Goal: Task Accomplishment & Management: Complete application form

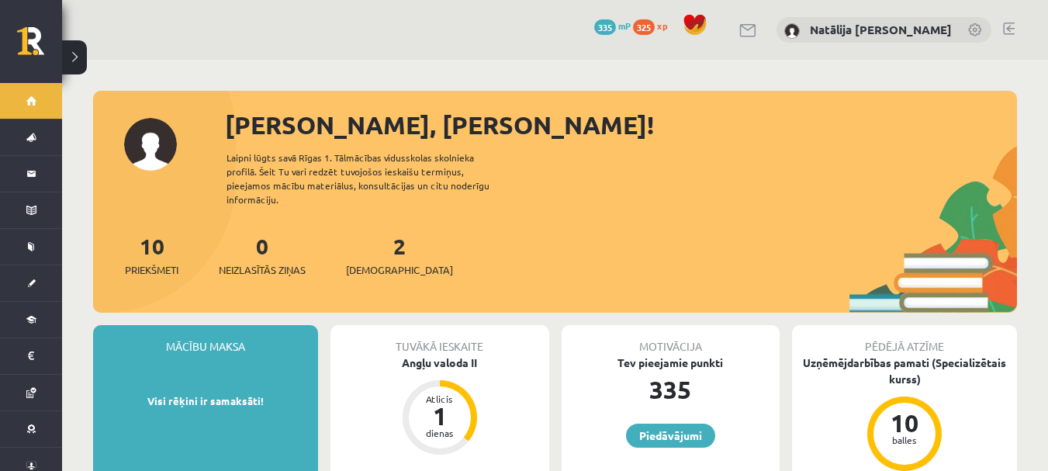
scroll to position [505, 0]
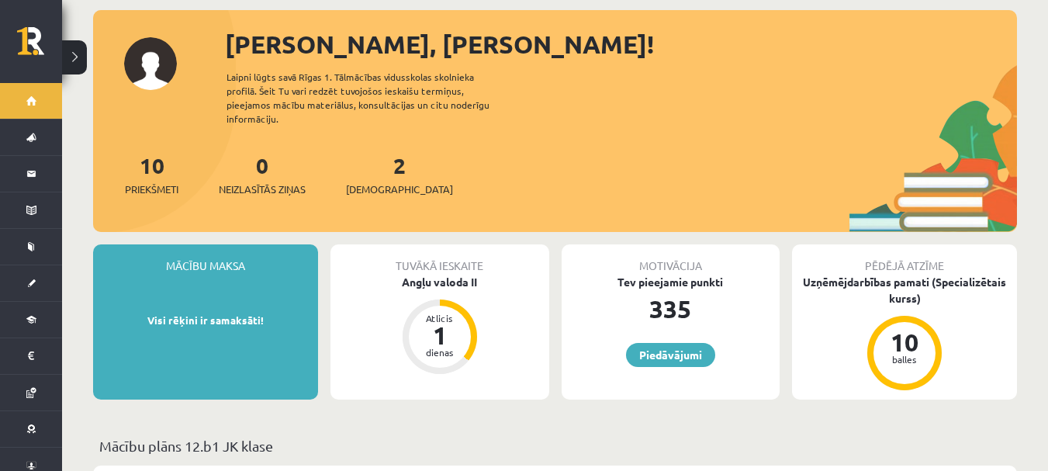
scroll to position [22, 0]
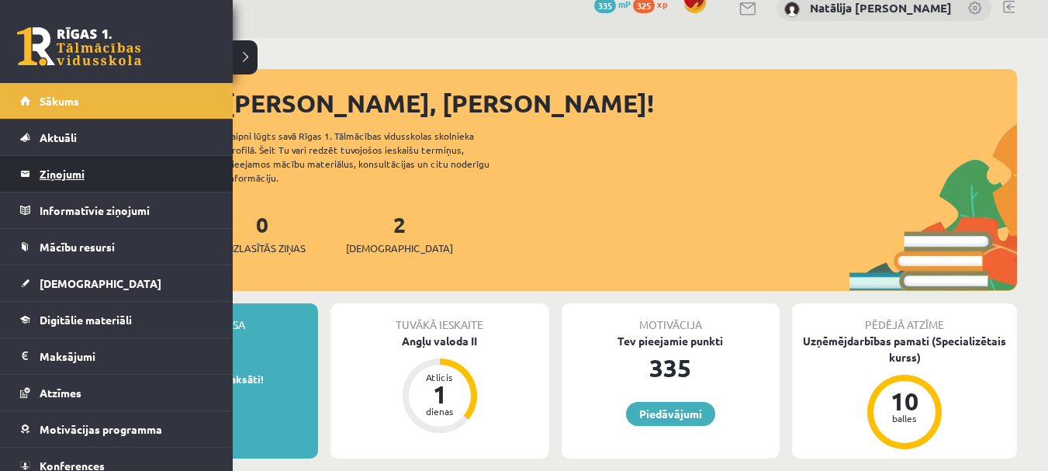
click at [43, 170] on legend "Ziņojumi 0" at bounding box center [127, 174] width 174 height 36
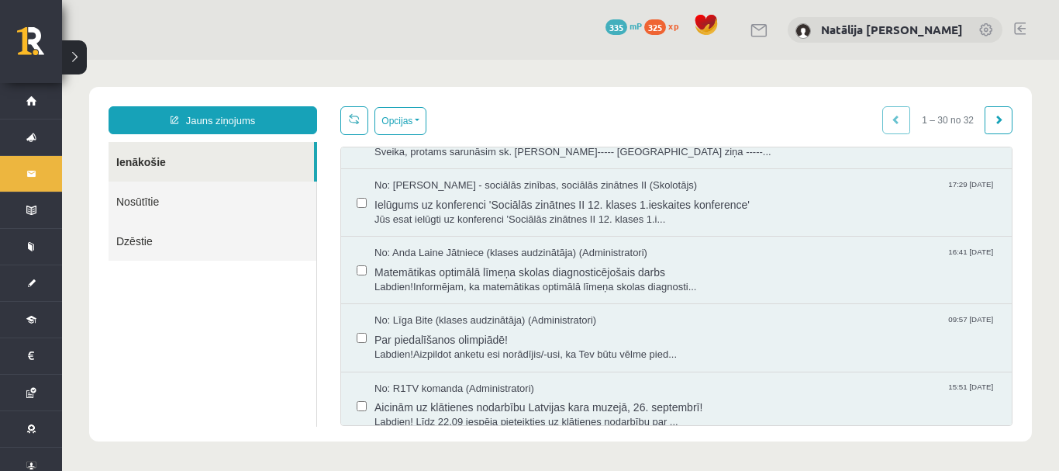
scroll to position [1371, 0]
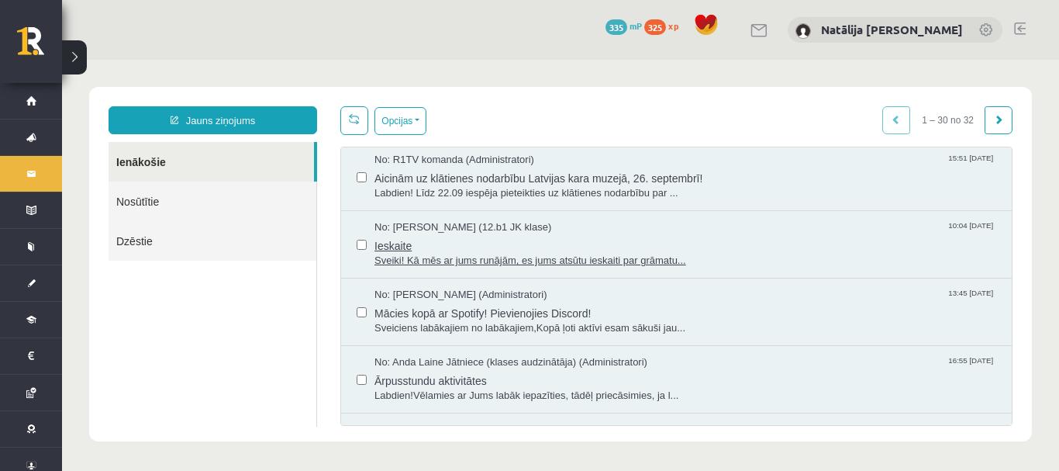
click at [418, 229] on span "No: Jelizaveta Daņevska (12.b1 JK klase)" at bounding box center [463, 227] width 177 height 15
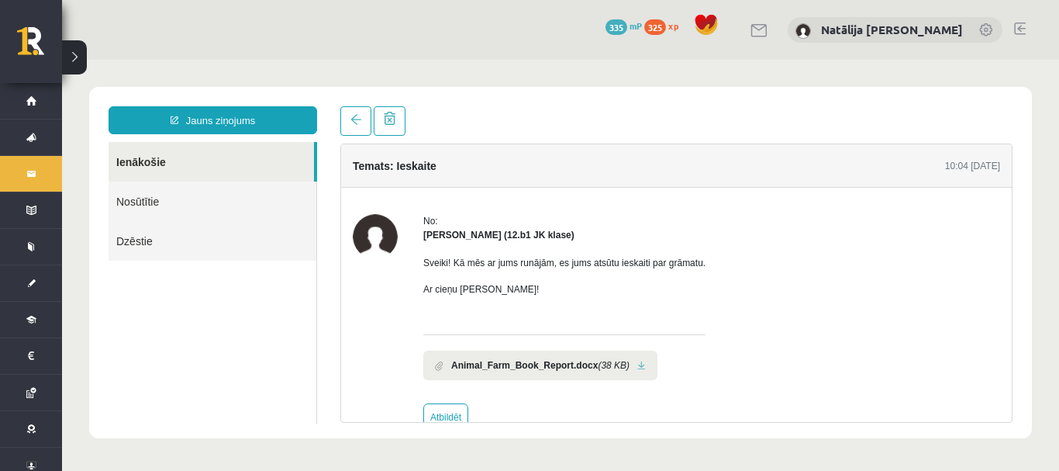
scroll to position [0, 0]
click at [528, 363] on b "Animal_Farm_Book_Report.docx" at bounding box center [524, 365] width 147 height 14
click at [637, 364] on link at bounding box center [641, 366] width 9 height 10
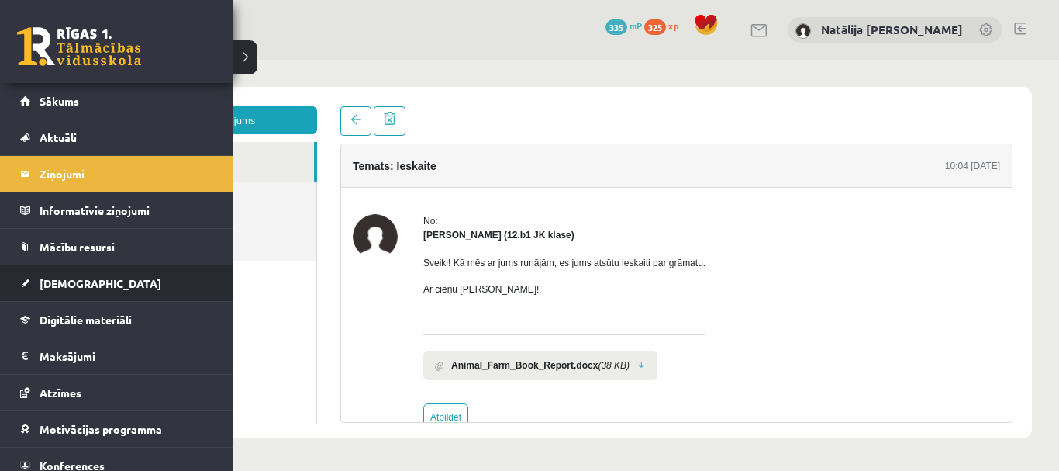
click at [77, 281] on span "[DEMOGRAPHIC_DATA]" at bounding box center [101, 283] width 122 height 14
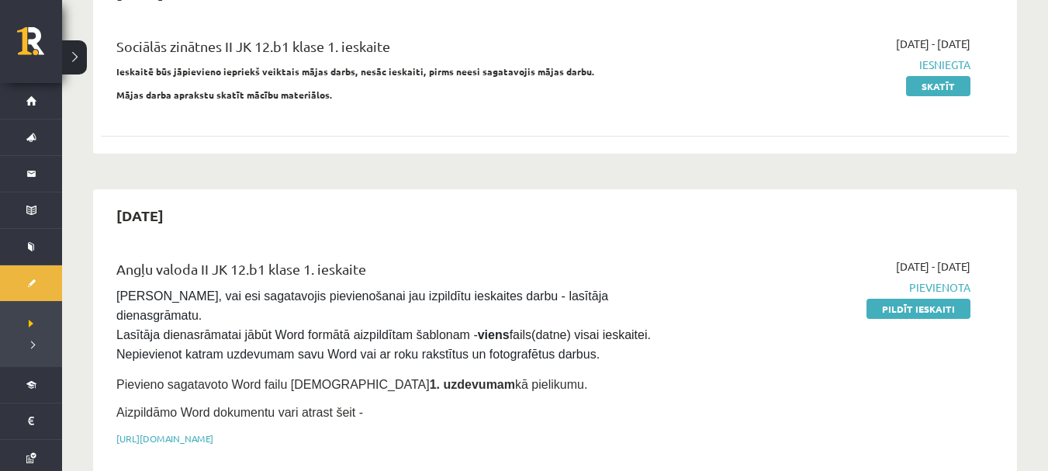
scroll to position [187, 0]
click at [910, 308] on link "Pildīt ieskaiti" at bounding box center [918, 308] width 104 height 20
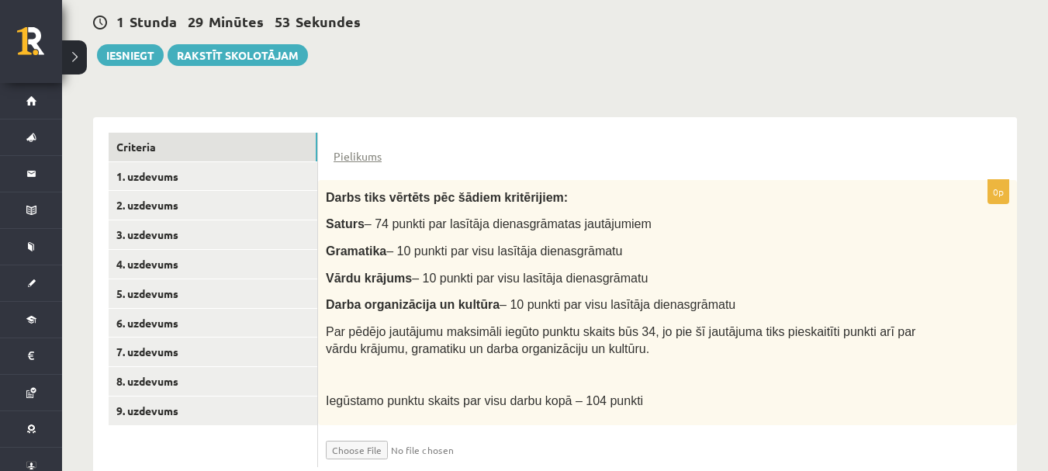
scroll to position [334, 0]
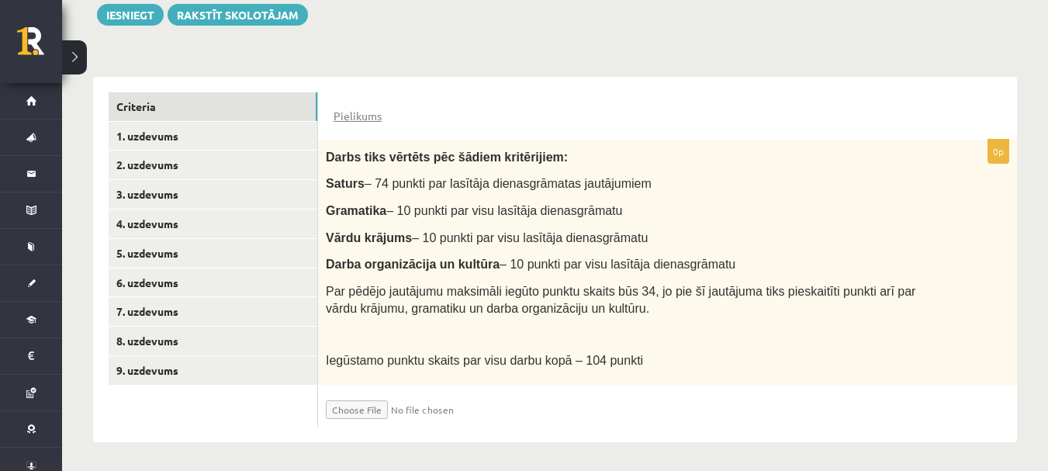
click at [358, 414] on input "file" at bounding box center [418, 405] width 185 height 26
type input "**********"
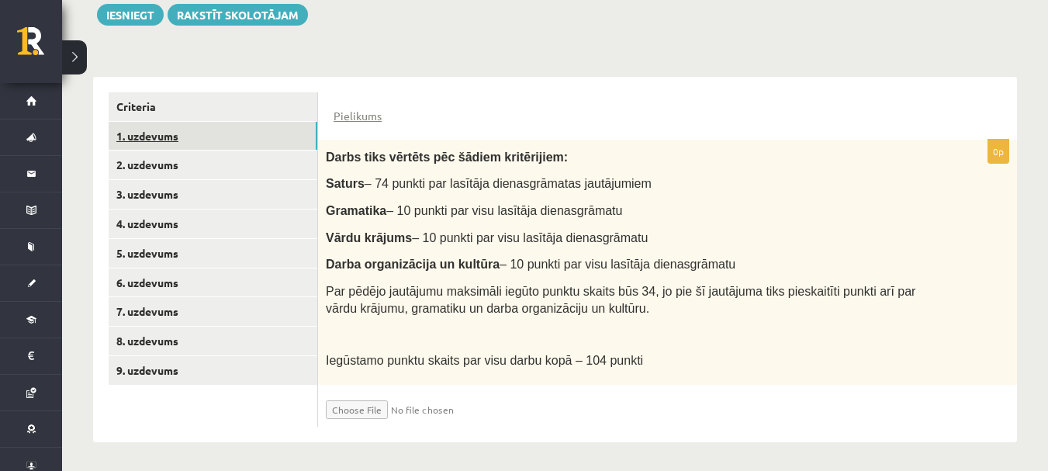
click at [208, 140] on link "1. uzdevums" at bounding box center [213, 136] width 209 height 29
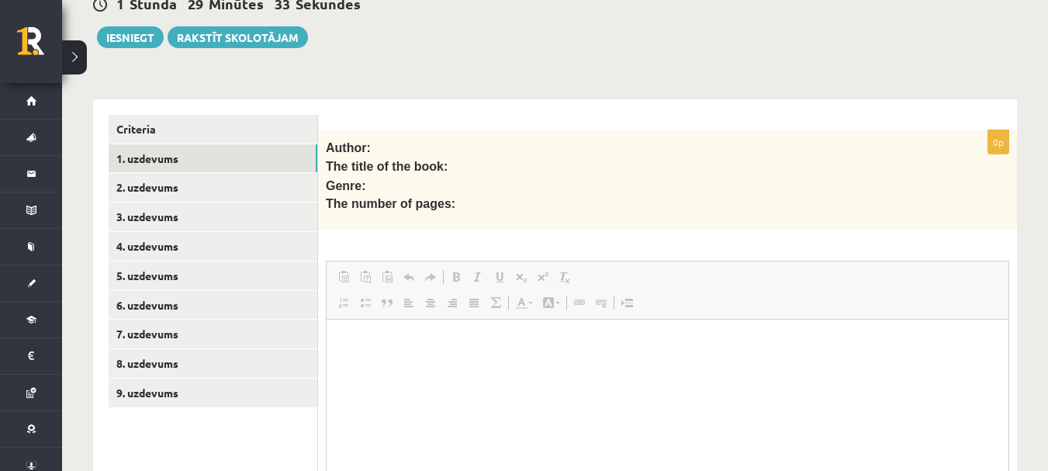
scroll to position [0, 0]
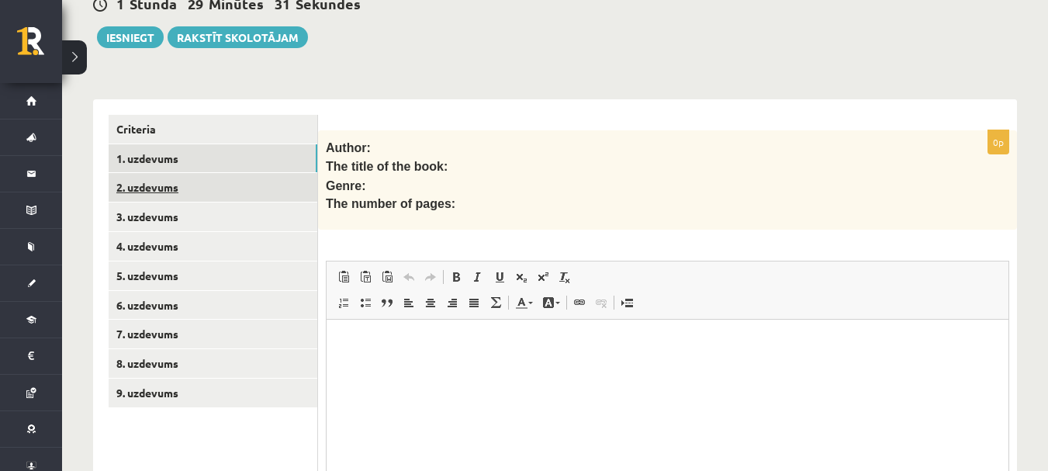
click at [201, 179] on link "2. uzdevums" at bounding box center [213, 187] width 209 height 29
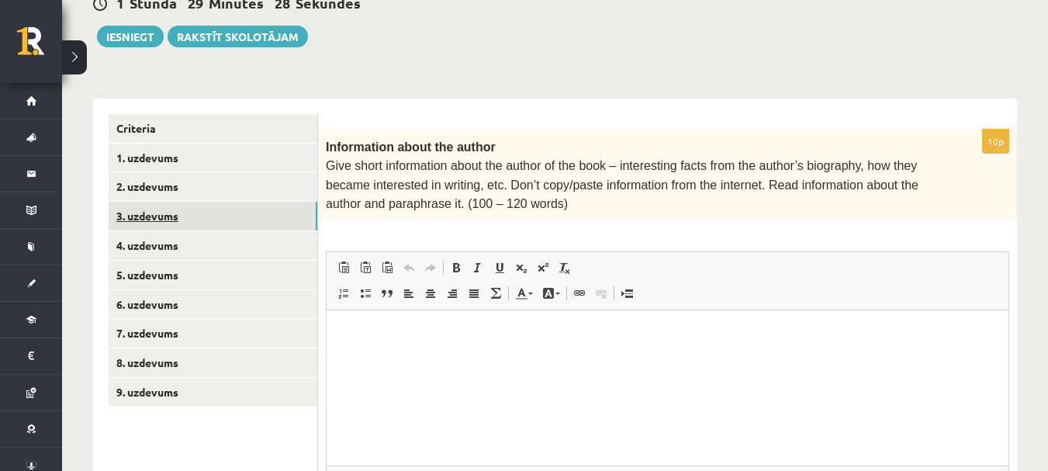
click at [196, 219] on link "3. uzdevums" at bounding box center [213, 216] width 209 height 29
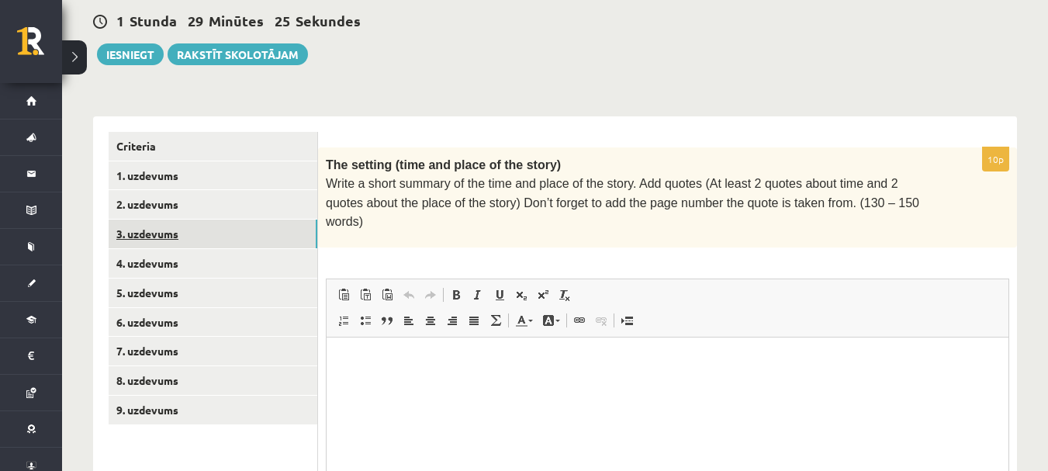
click at [196, 243] on link "3. uzdevums" at bounding box center [213, 233] width 209 height 29
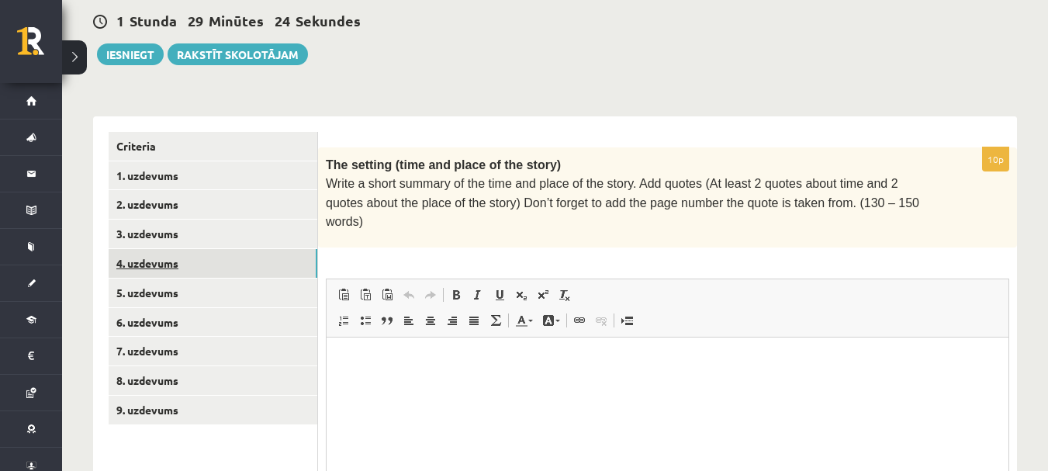
click at [188, 264] on link "4. uzdevums" at bounding box center [213, 263] width 209 height 29
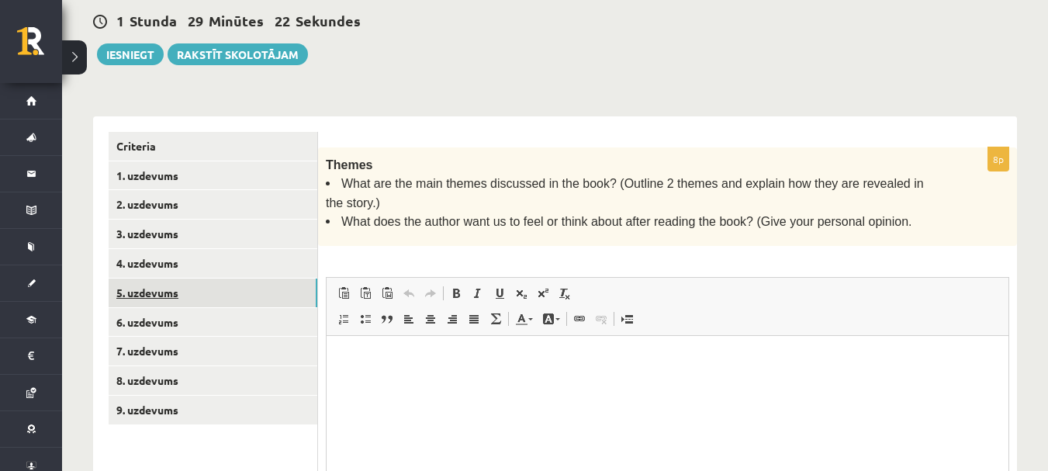
click at [186, 288] on link "5. uzdevums" at bounding box center [213, 292] width 209 height 29
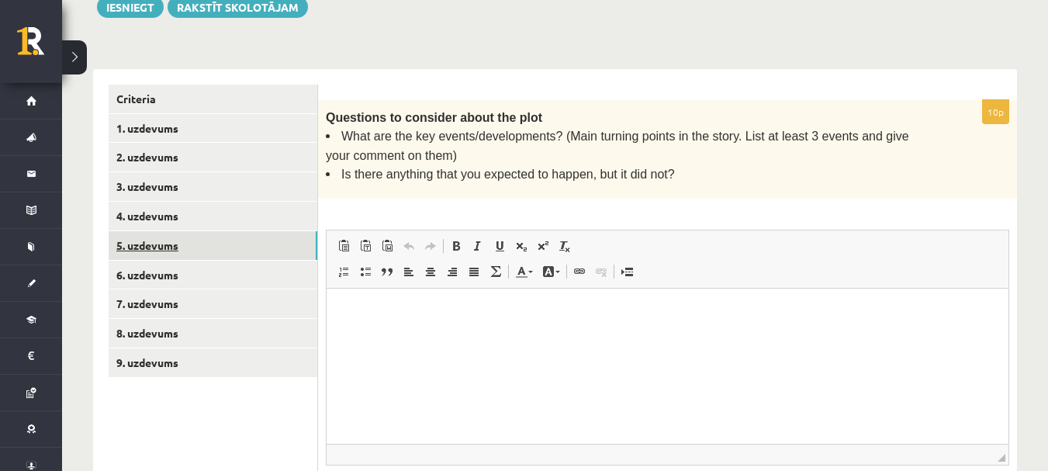
scroll to position [344, 0]
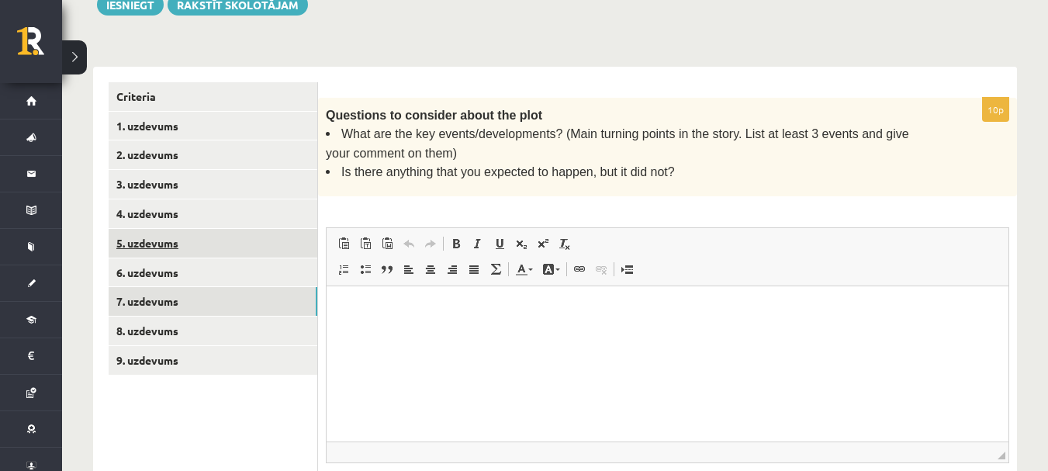
click at [186, 288] on link "7. uzdevums" at bounding box center [213, 301] width 209 height 29
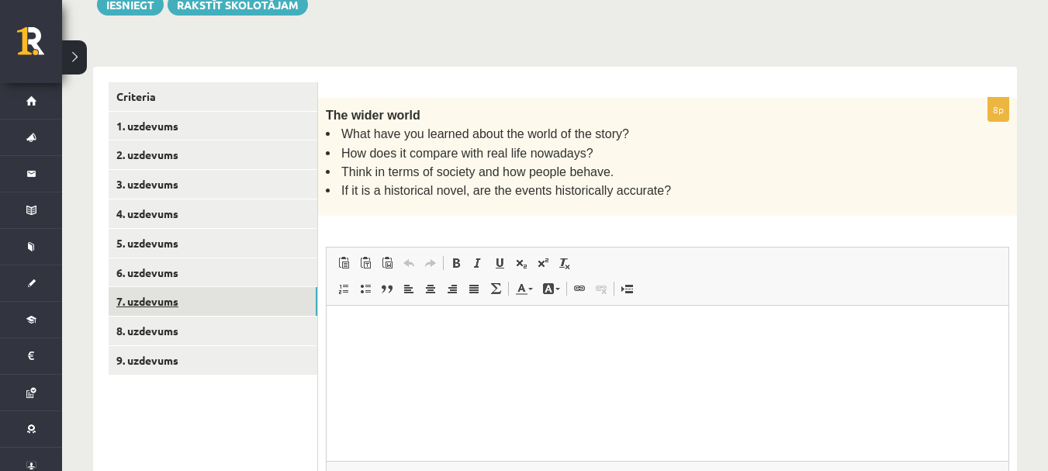
scroll to position [0, 0]
click at [181, 311] on link "7. uzdevums" at bounding box center [213, 301] width 209 height 29
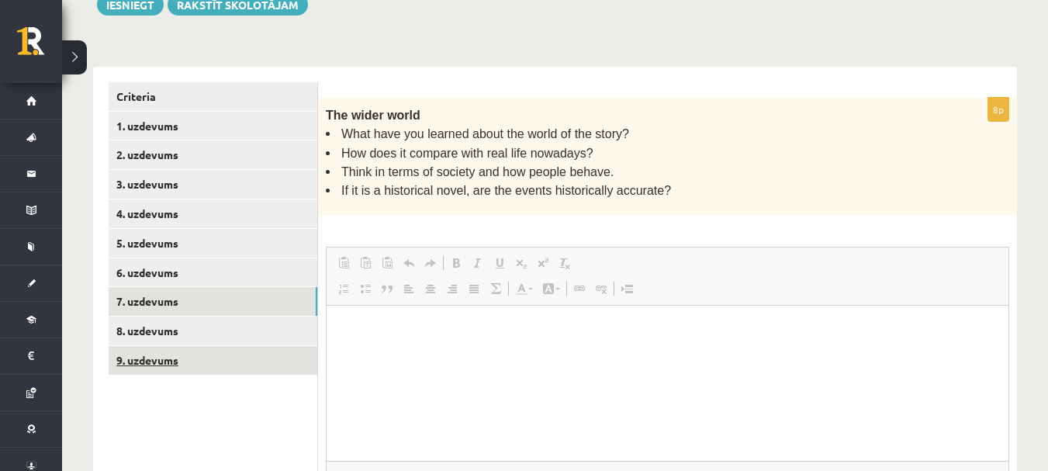
click at [174, 346] on link "9. uzdevums" at bounding box center [213, 360] width 209 height 29
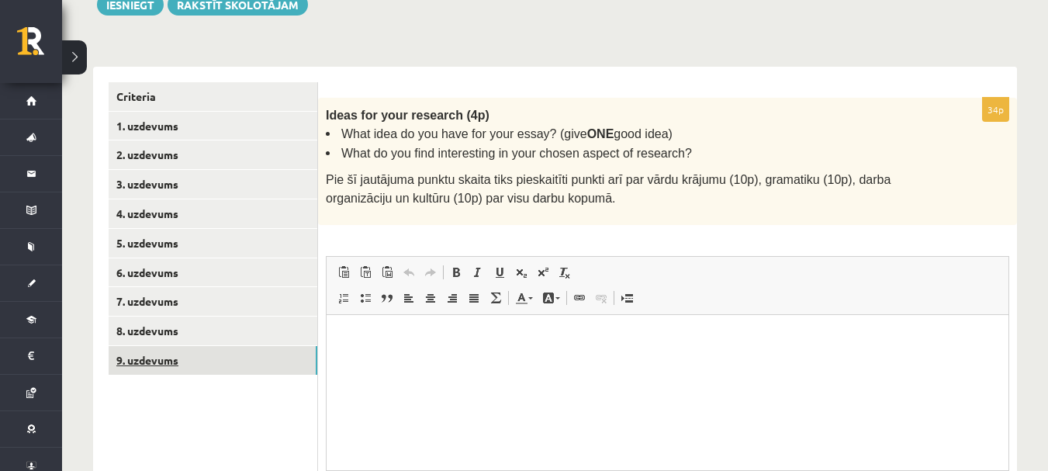
click at [174, 346] on link "9. uzdevums" at bounding box center [213, 360] width 209 height 29
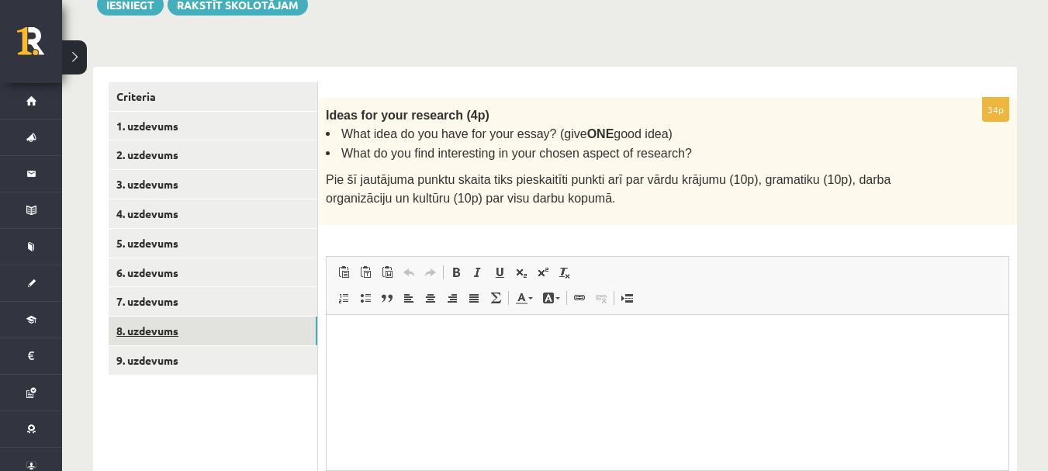
click at [178, 329] on link "8. uzdevums" at bounding box center [213, 330] width 209 height 29
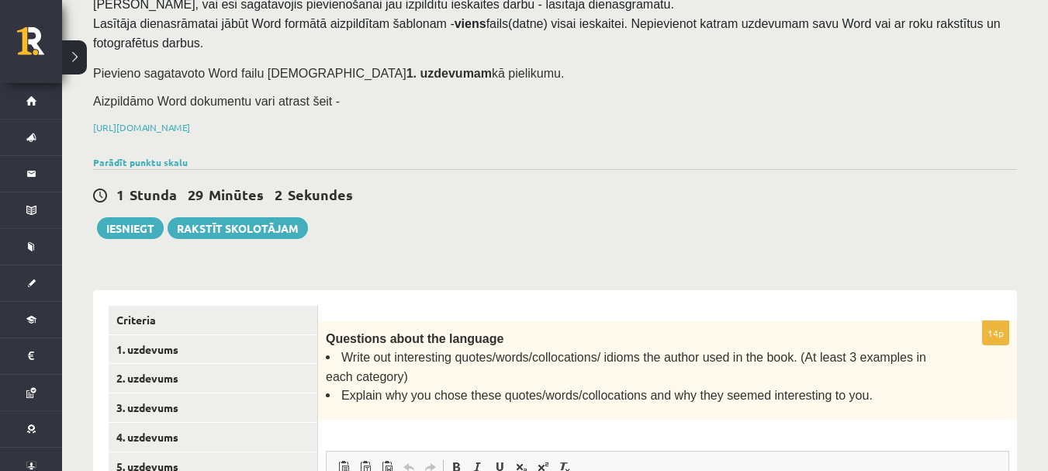
click at [194, 312] on link "Criteria" at bounding box center [213, 320] width 209 height 29
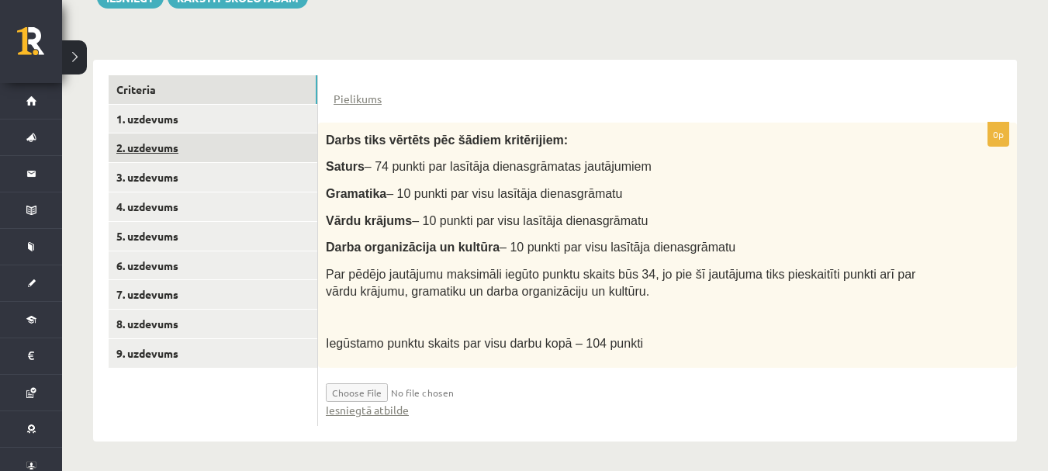
click at [272, 158] on link "2. uzdevums" at bounding box center [213, 147] width 209 height 29
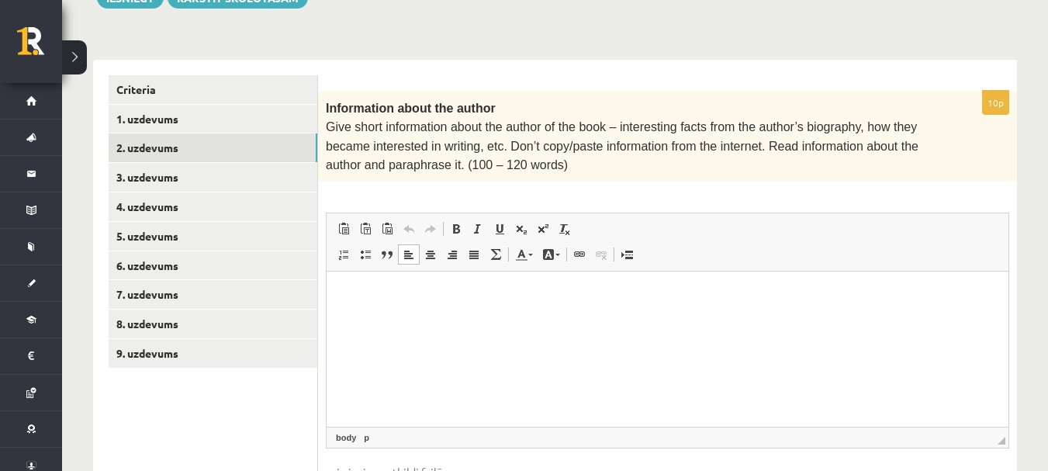
click at [414, 319] on html at bounding box center [667, 294] width 682 height 47
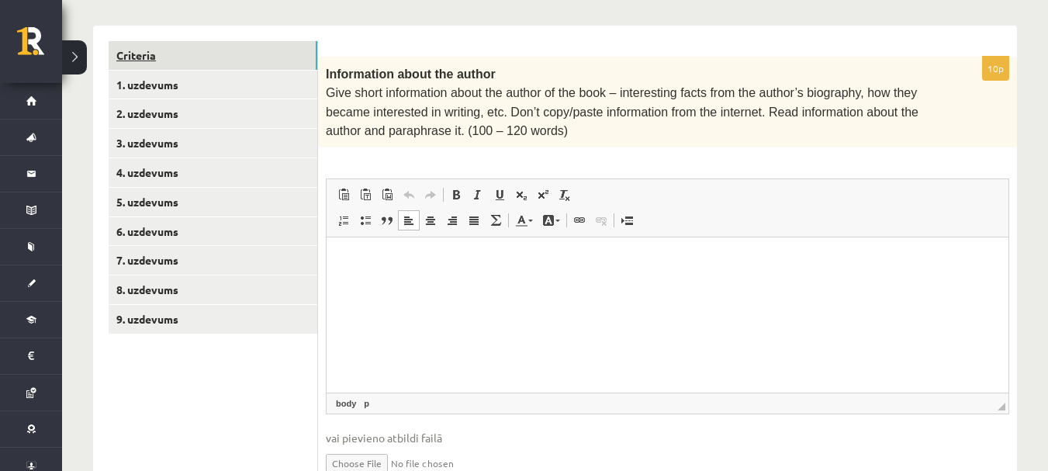
click at [248, 66] on link "Criteria" at bounding box center [213, 55] width 209 height 29
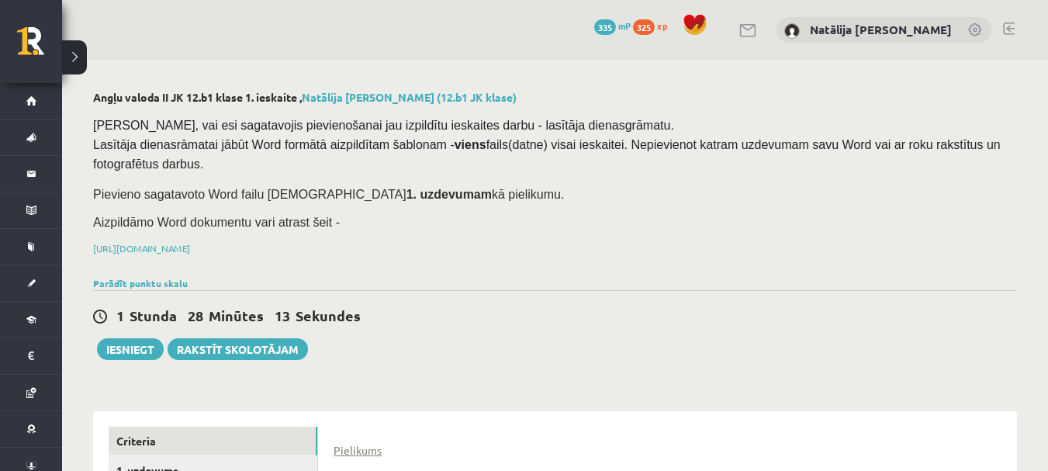
click at [765, 150] on span "Pārliecinies, vai esi sagatavojis pievienošanai jau izpildītu ieskaites darbu -…" at bounding box center [548, 145] width 910 height 52
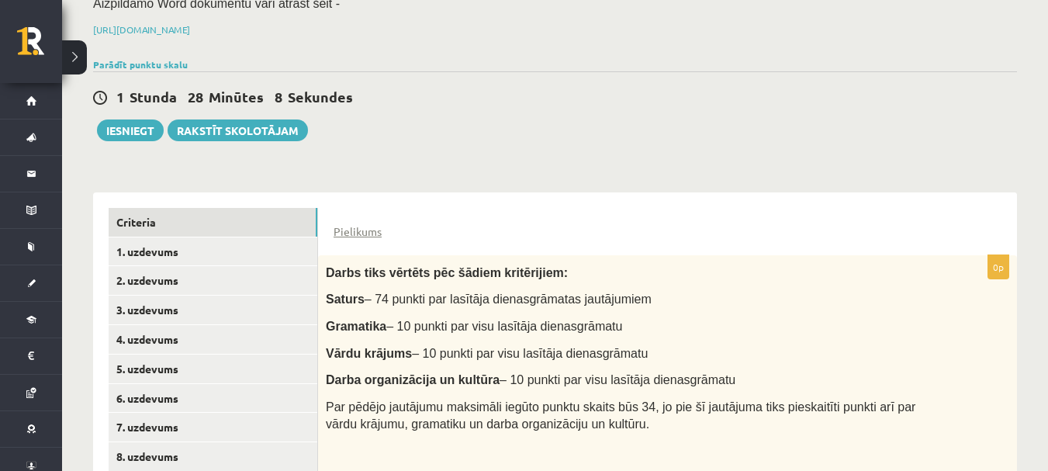
scroll to position [351, 0]
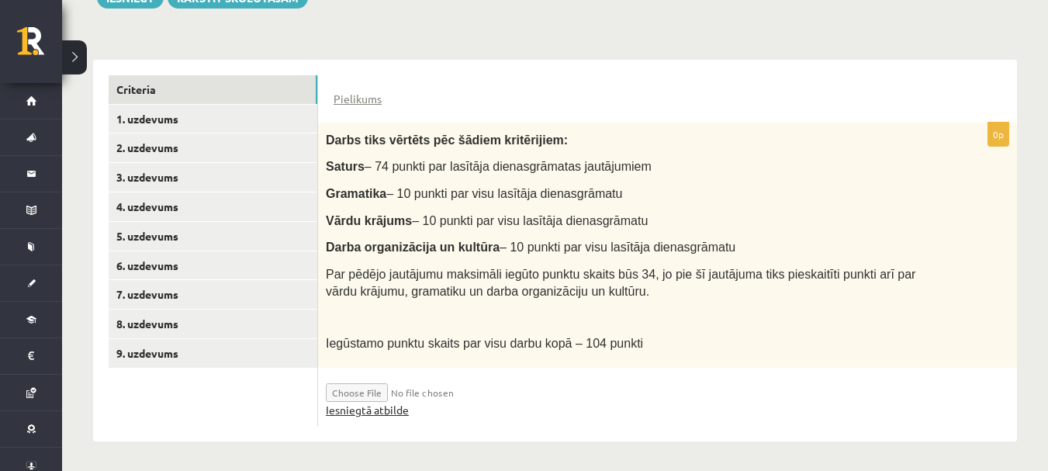
click at [366, 403] on link "Iesniegtā atbilde" at bounding box center [367, 410] width 83 height 16
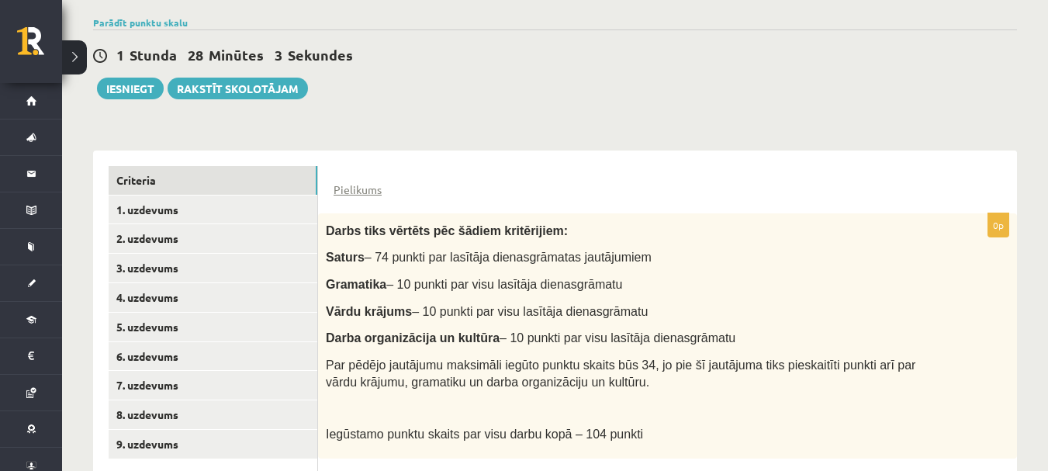
scroll to position [257, 0]
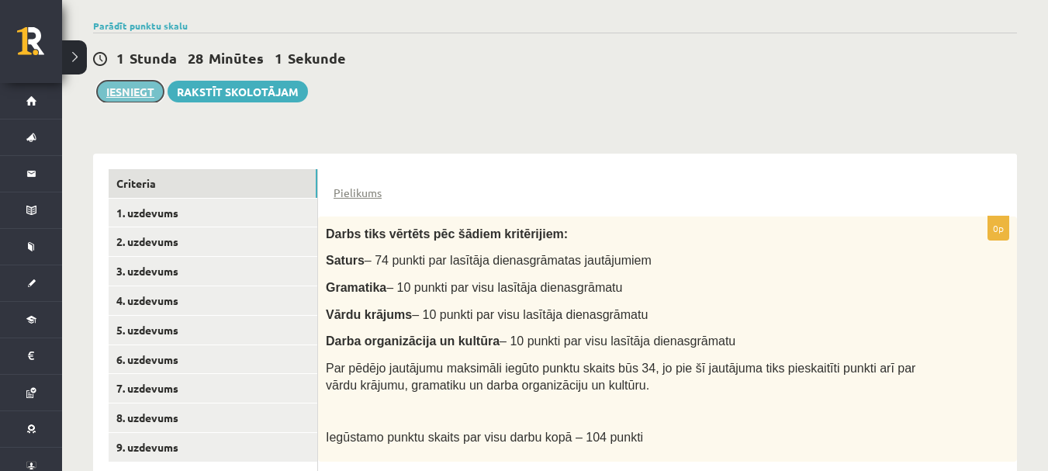
click at [139, 90] on button "Iesniegt" at bounding box center [130, 92] width 67 height 22
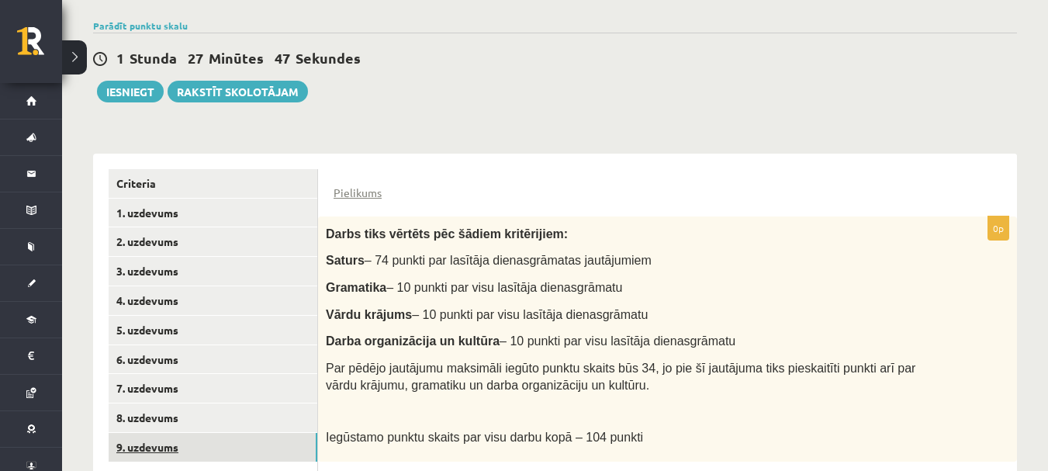
click at [195, 451] on link "9. uzdevums" at bounding box center [213, 447] width 209 height 29
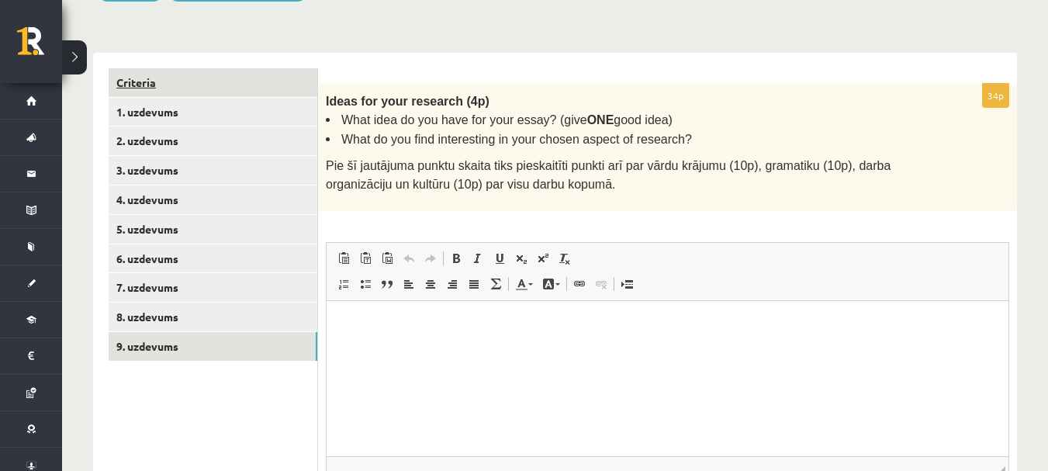
scroll to position [356, 0]
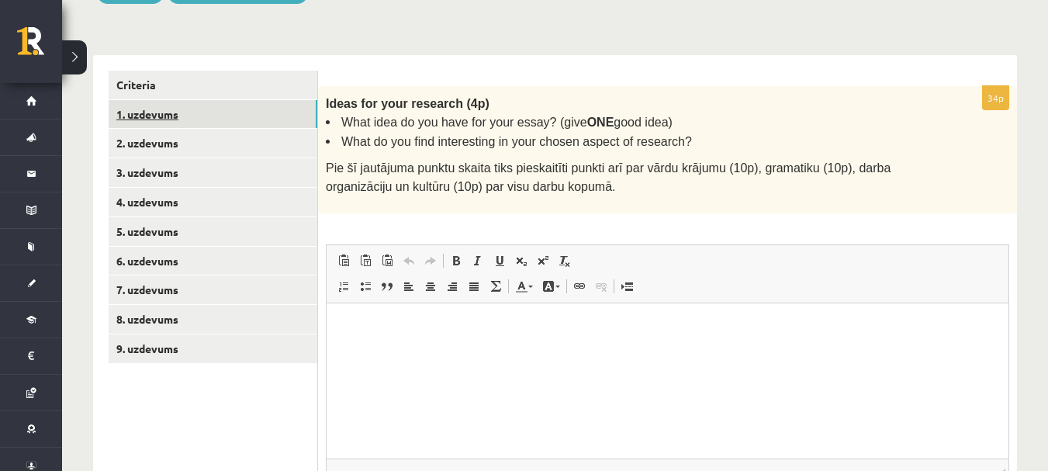
click at [202, 122] on link "1. uzdevums" at bounding box center [213, 114] width 209 height 29
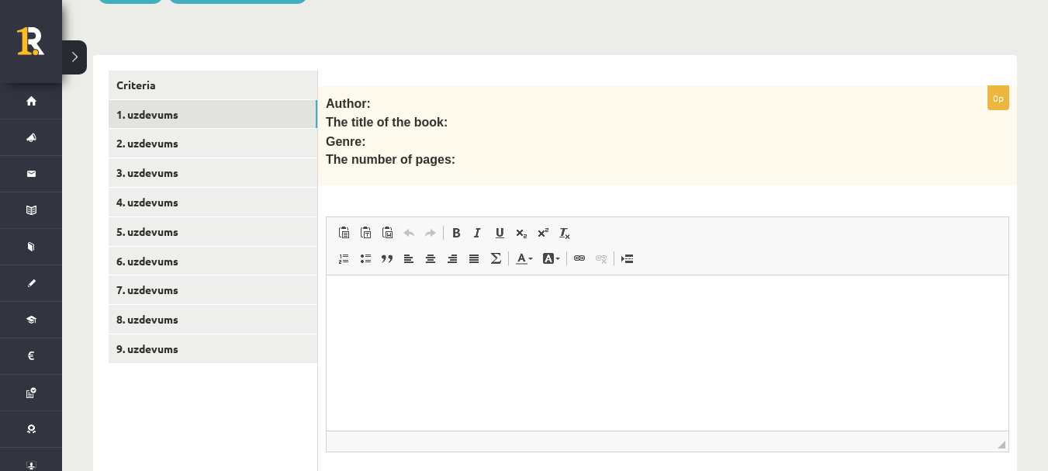
scroll to position [0, 0]
click at [378, 323] on html at bounding box center [667, 298] width 682 height 47
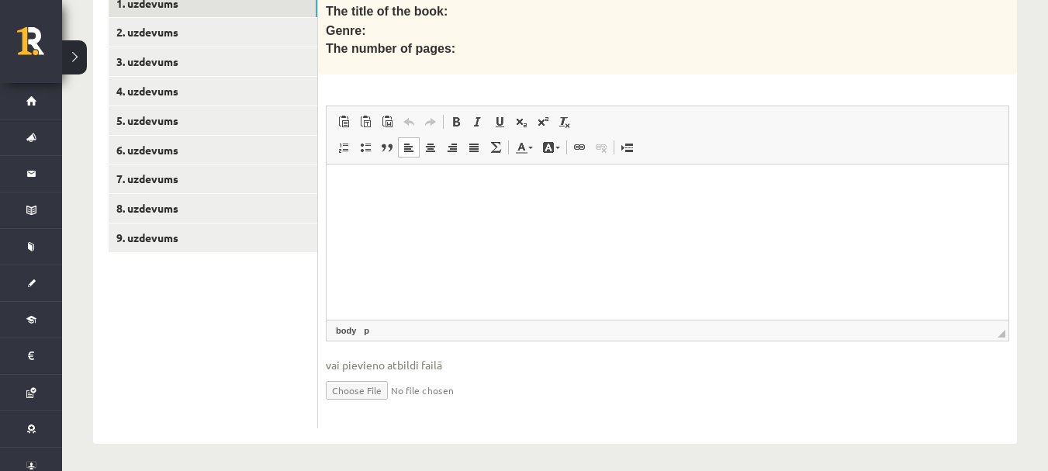
click at [378, 390] on input "file" at bounding box center [667, 389] width 683 height 32
type input "**********"
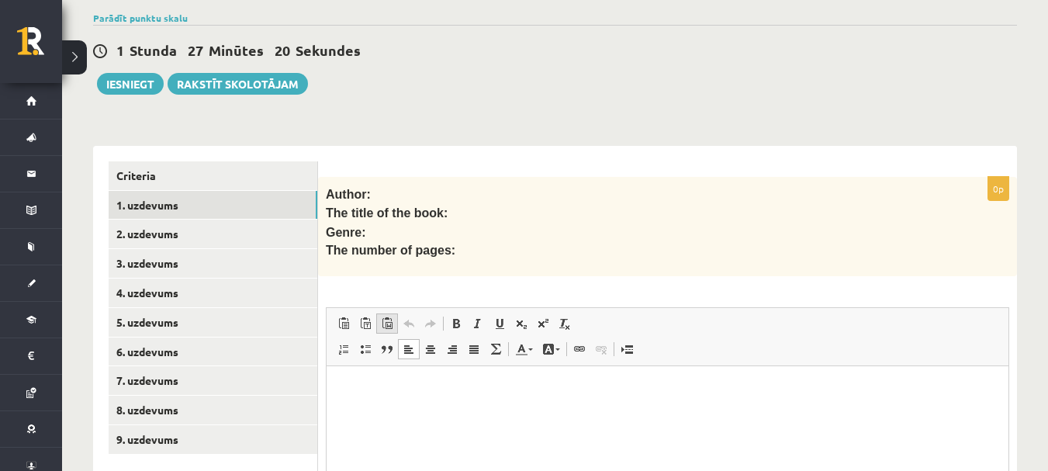
scroll to position [264, 0]
click at [143, 86] on button "Iesniegt" at bounding box center [130, 85] width 67 height 22
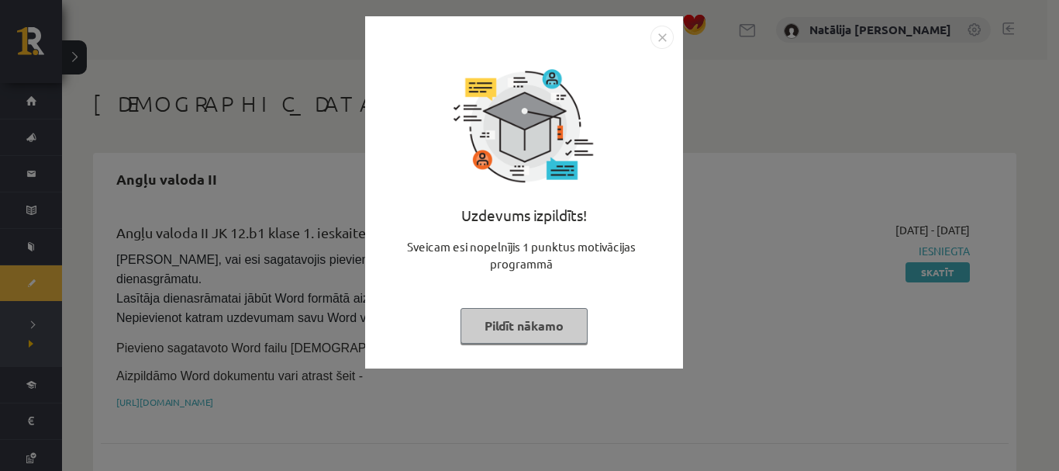
click at [554, 316] on button "Pildīt nākamo" at bounding box center [524, 326] width 127 height 36
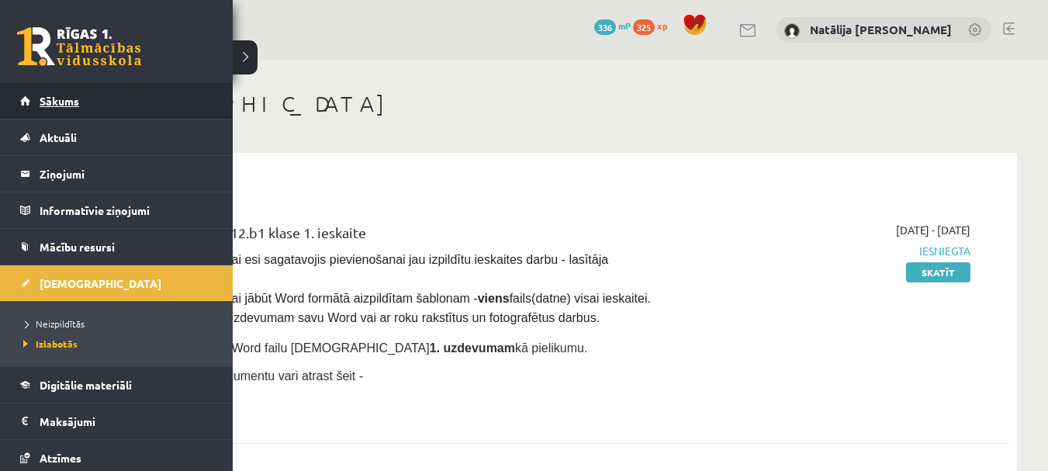
click at [66, 116] on link "Sākums" at bounding box center [116, 101] width 193 height 36
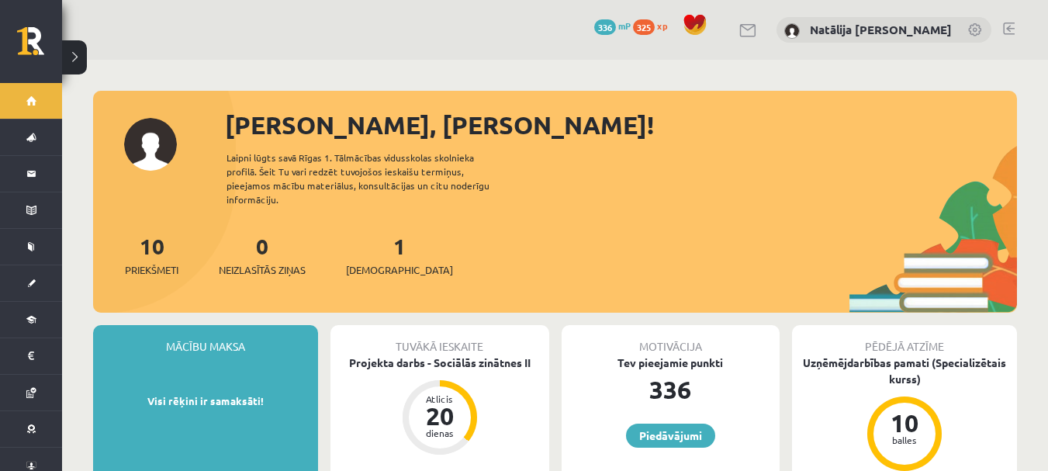
click at [433, 360] on div "Tuvākā ieskaite Projekta darbs - Sociālās zinātnes II Atlicis 20 dienas" at bounding box center [439, 402] width 219 height 155
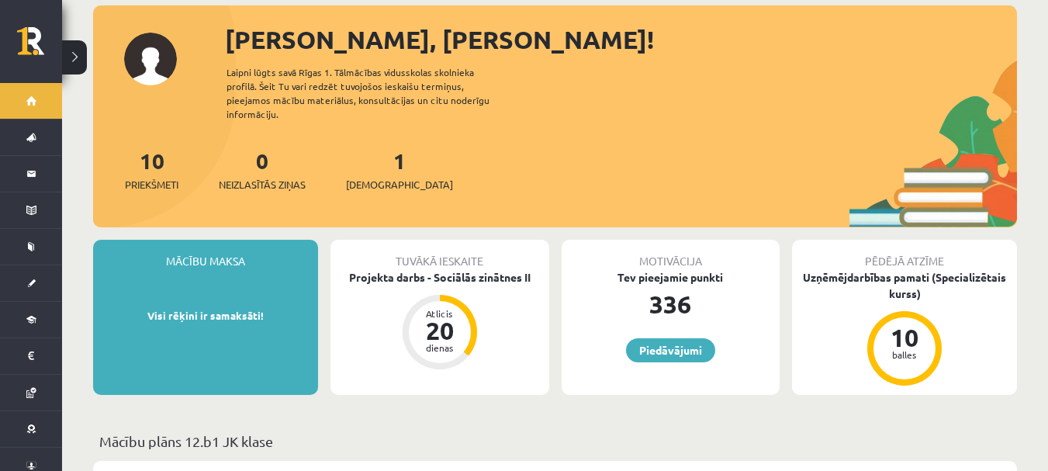
scroll to position [70, 0]
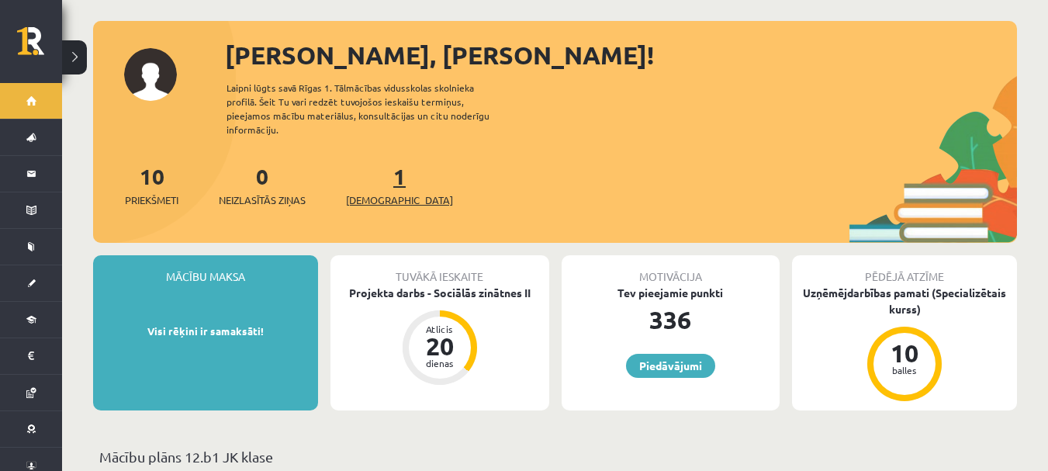
click at [370, 192] on span "[DEMOGRAPHIC_DATA]" at bounding box center [399, 200] width 107 height 16
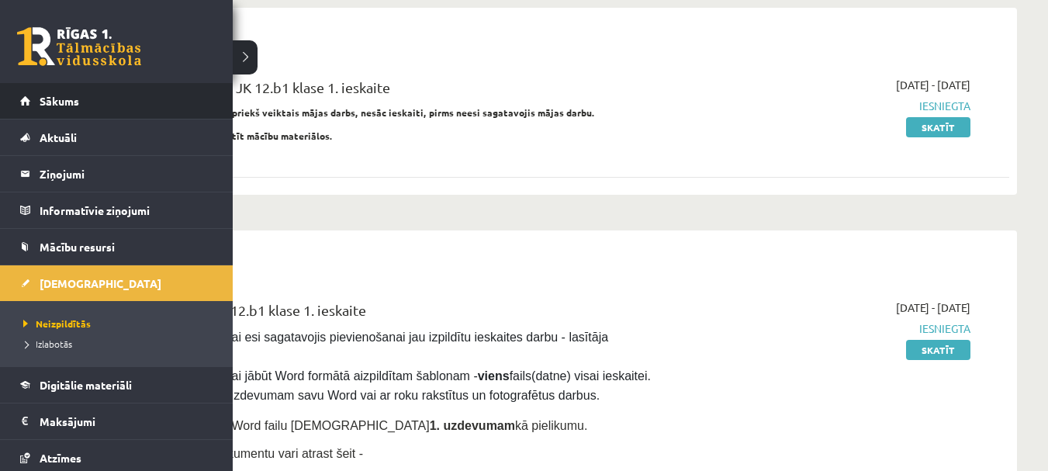
scroll to position [144, 0]
click at [49, 112] on link "Sākums" at bounding box center [116, 101] width 193 height 36
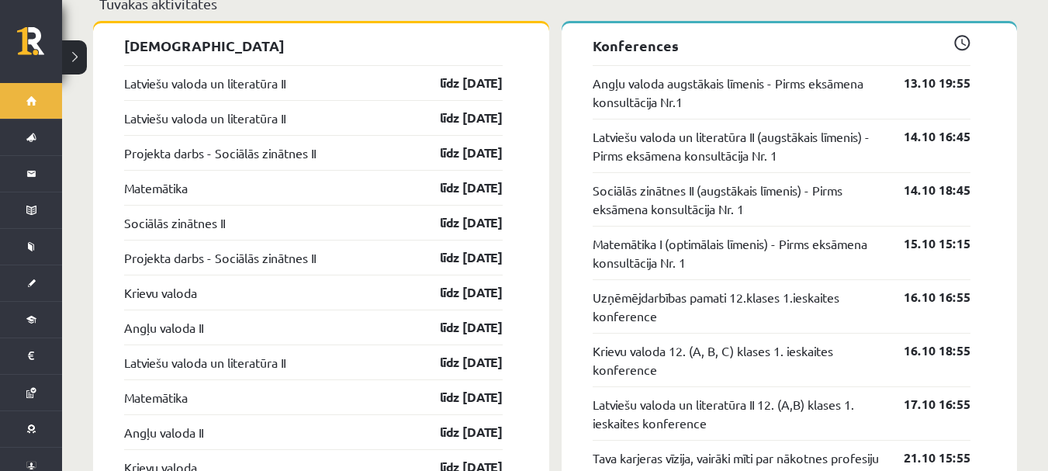
scroll to position [1310, 0]
click at [472, 73] on link "līdz 31.10.25" at bounding box center [458, 82] width 90 height 19
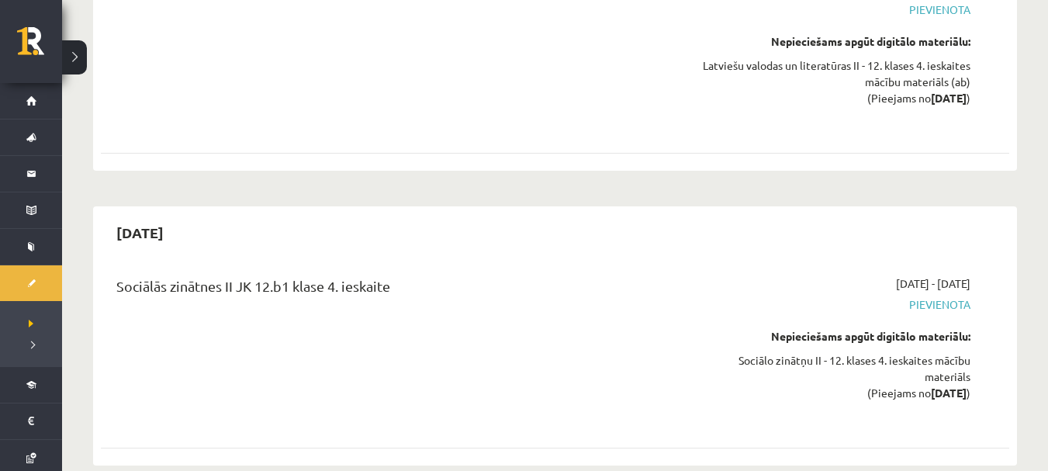
scroll to position [7023, 0]
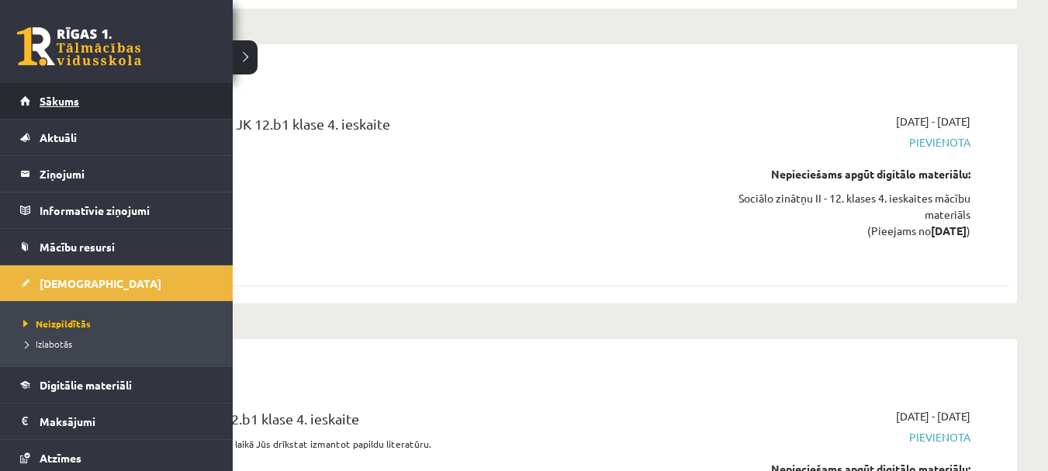
click at [81, 88] on link "Sākums" at bounding box center [116, 101] width 193 height 36
